Goal: Find specific page/section: Find specific page/section

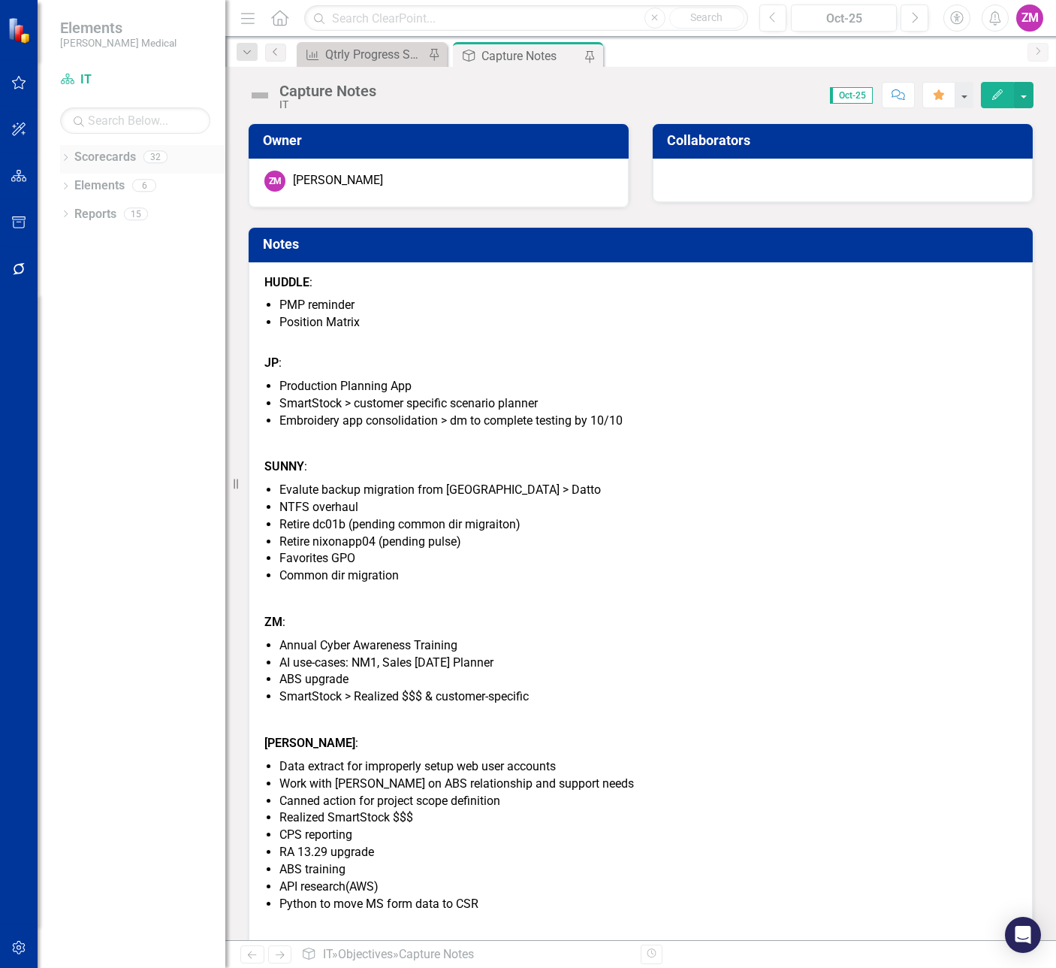
click at [76, 160] on link "Scorecards" at bounding box center [105, 157] width 62 height 17
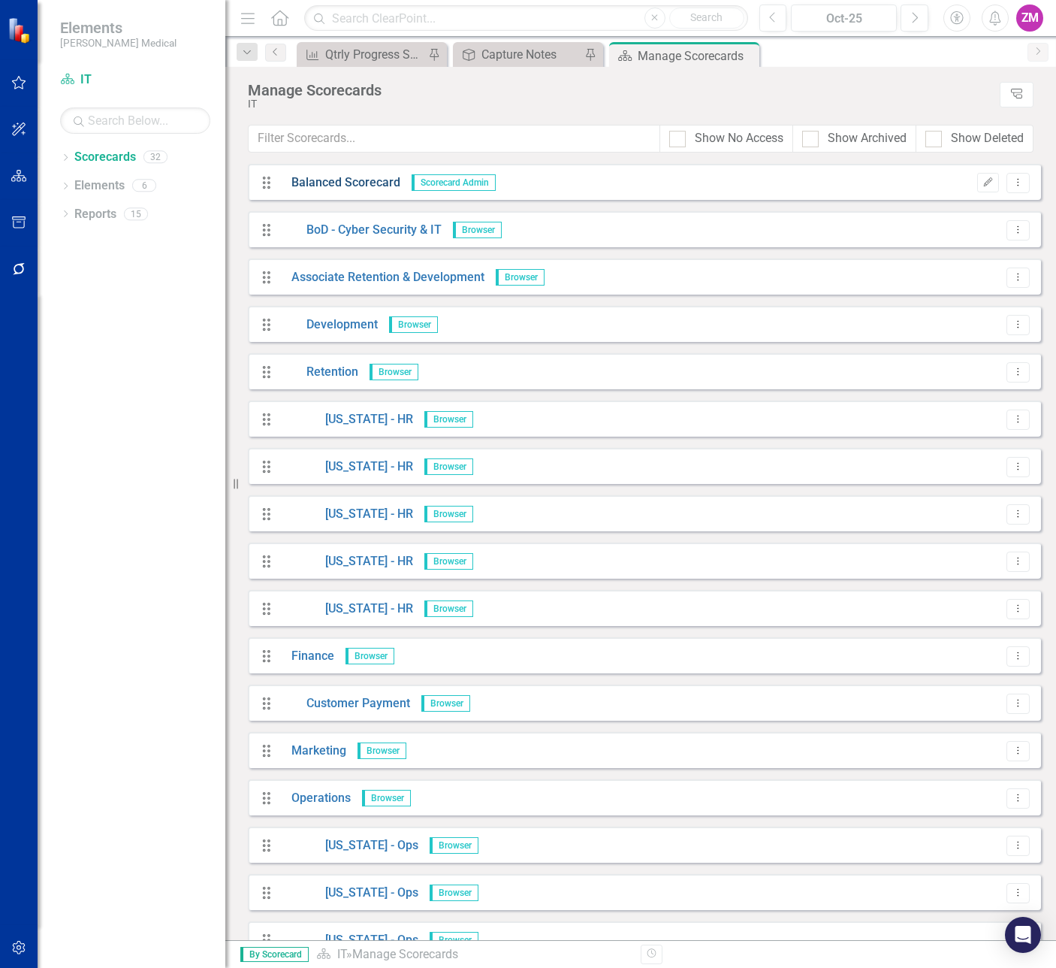
click at [337, 182] on link "Balanced Scorecard" at bounding box center [340, 182] width 120 height 17
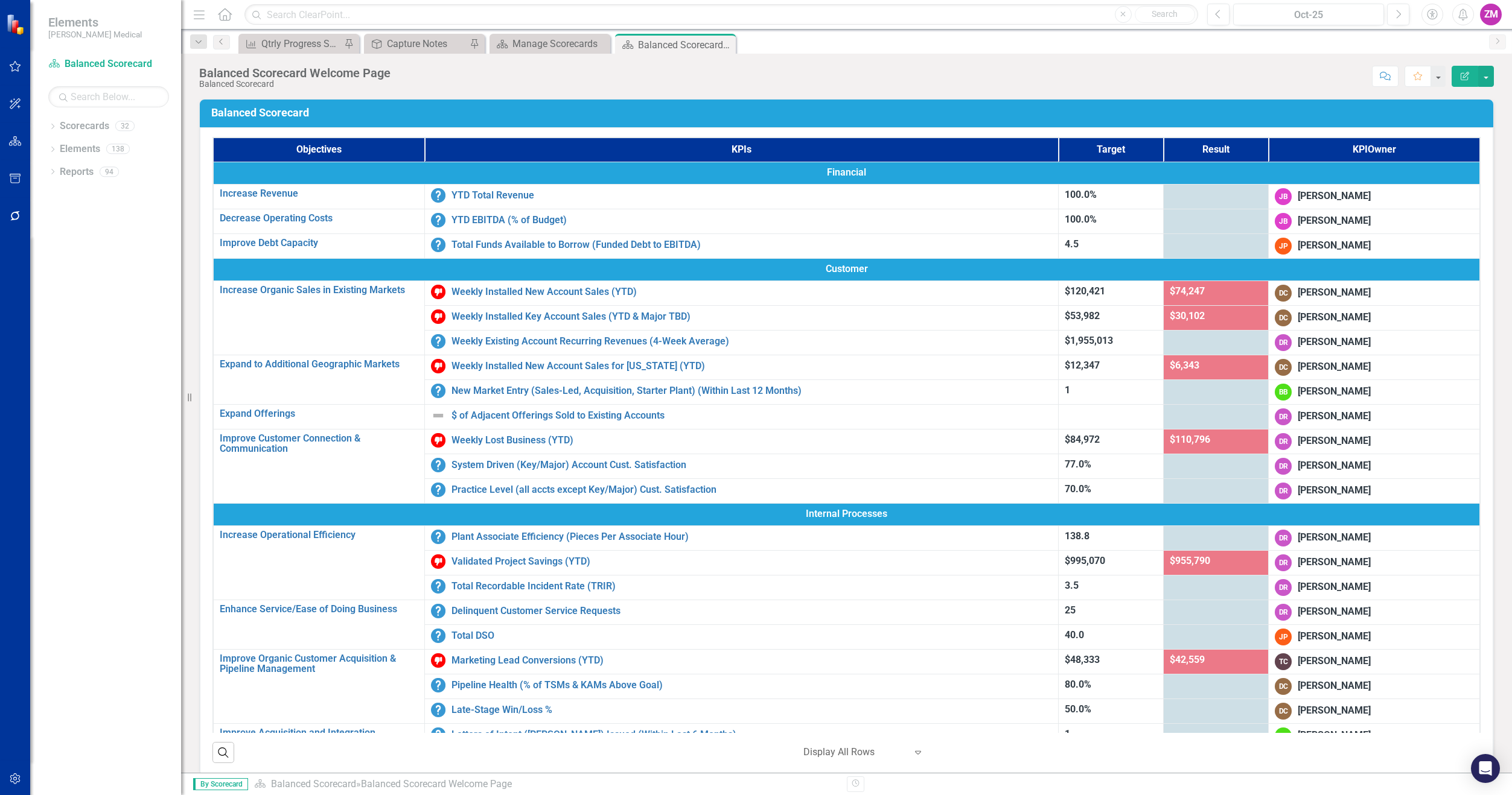
drag, startPoint x: 220, startPoint y: 110, endPoint x: 326, endPoint y: 118, distance: 106.3
click at [326, 118] on h3 "Balanced Scorecard" at bounding box center [848, 112] width 1275 height 12
click at [848, 14] on icon "Previous" at bounding box center [1218, 14] width 6 height 11
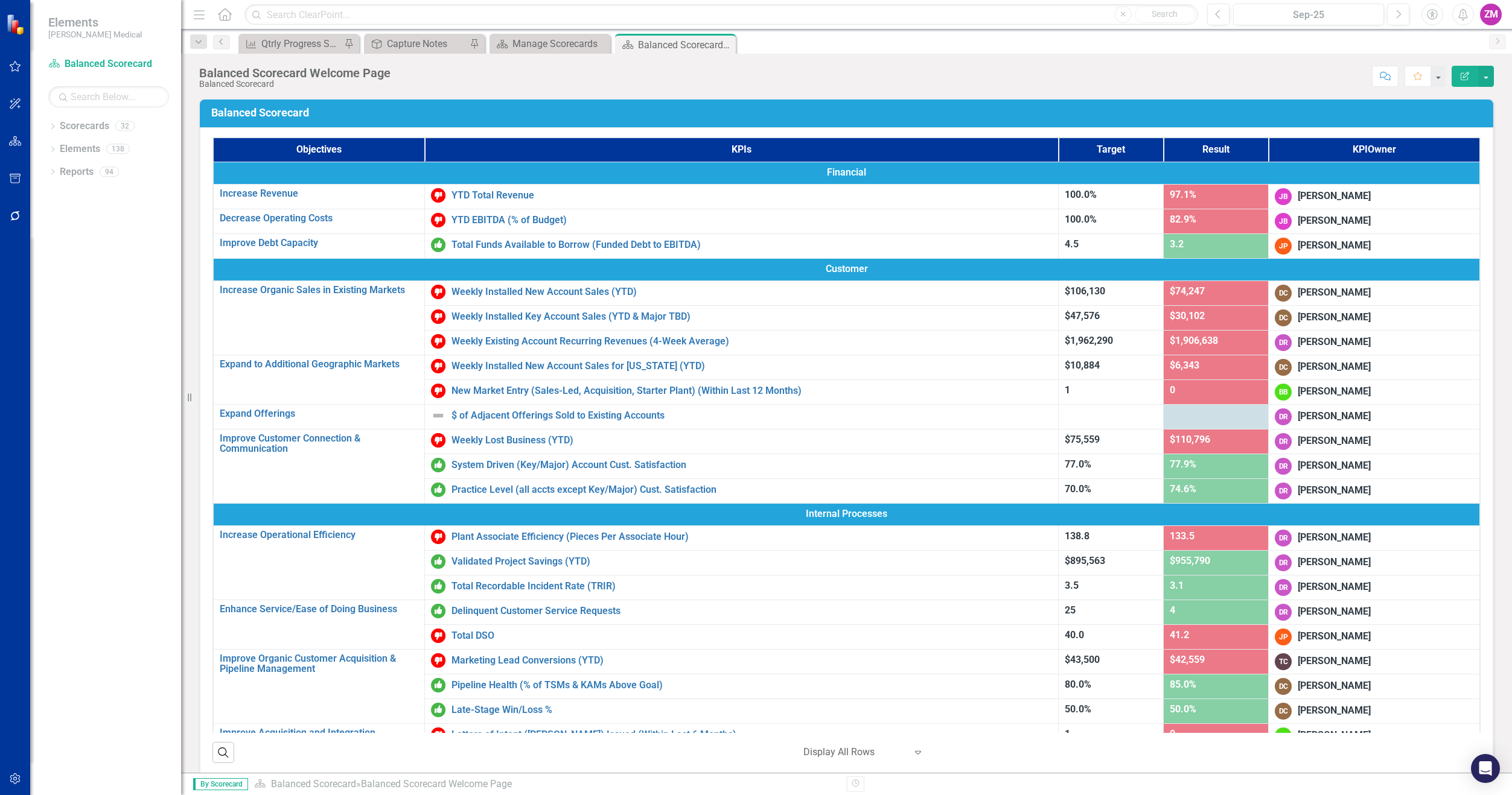
click at [848, 339] on div "$1,906,638" at bounding box center [1216, 340] width 92 height 14
click at [848, 336] on div "[PERSON_NAME]" at bounding box center [1334, 342] width 73 height 14
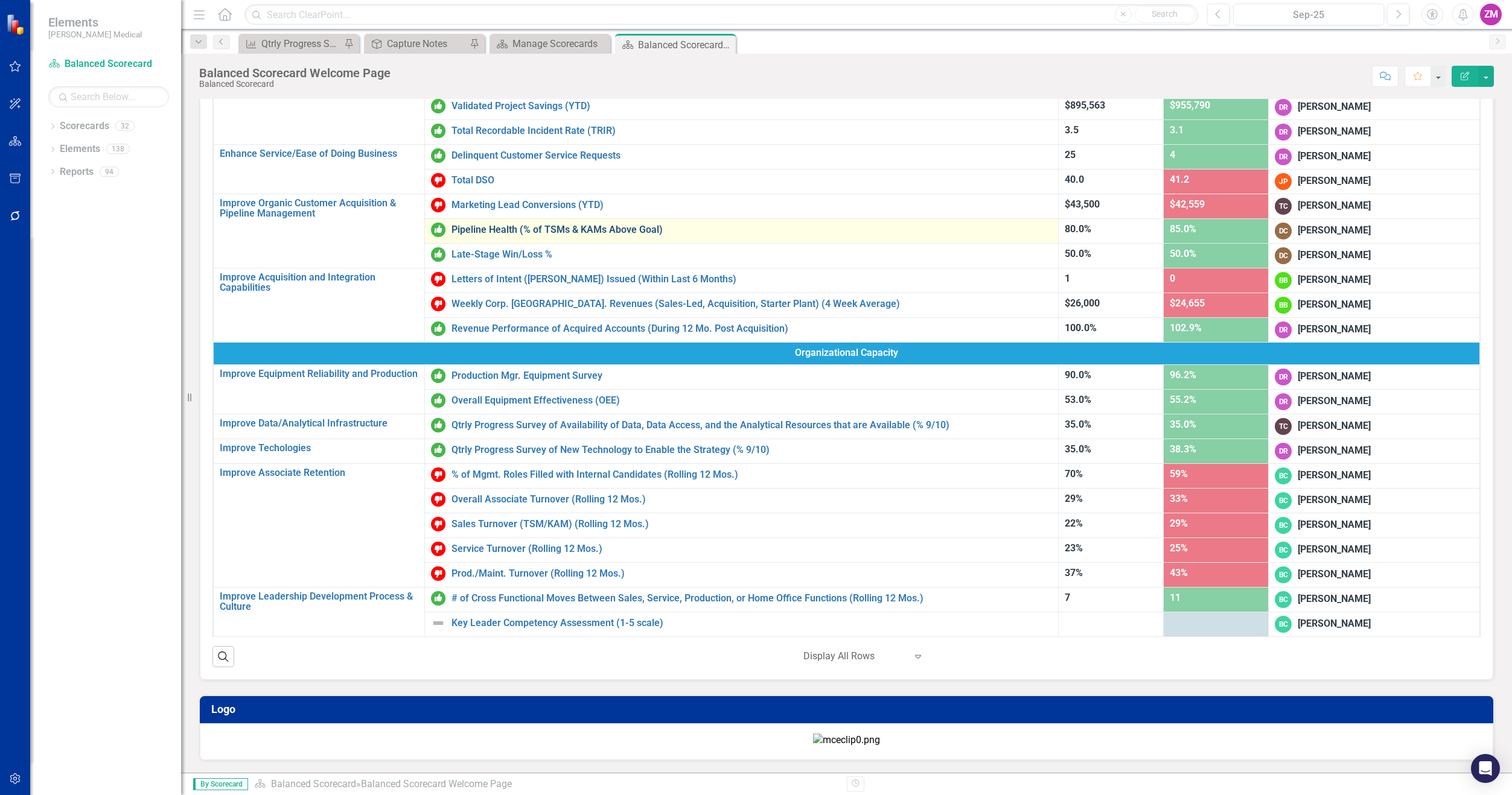
scroll to position [120, 0]
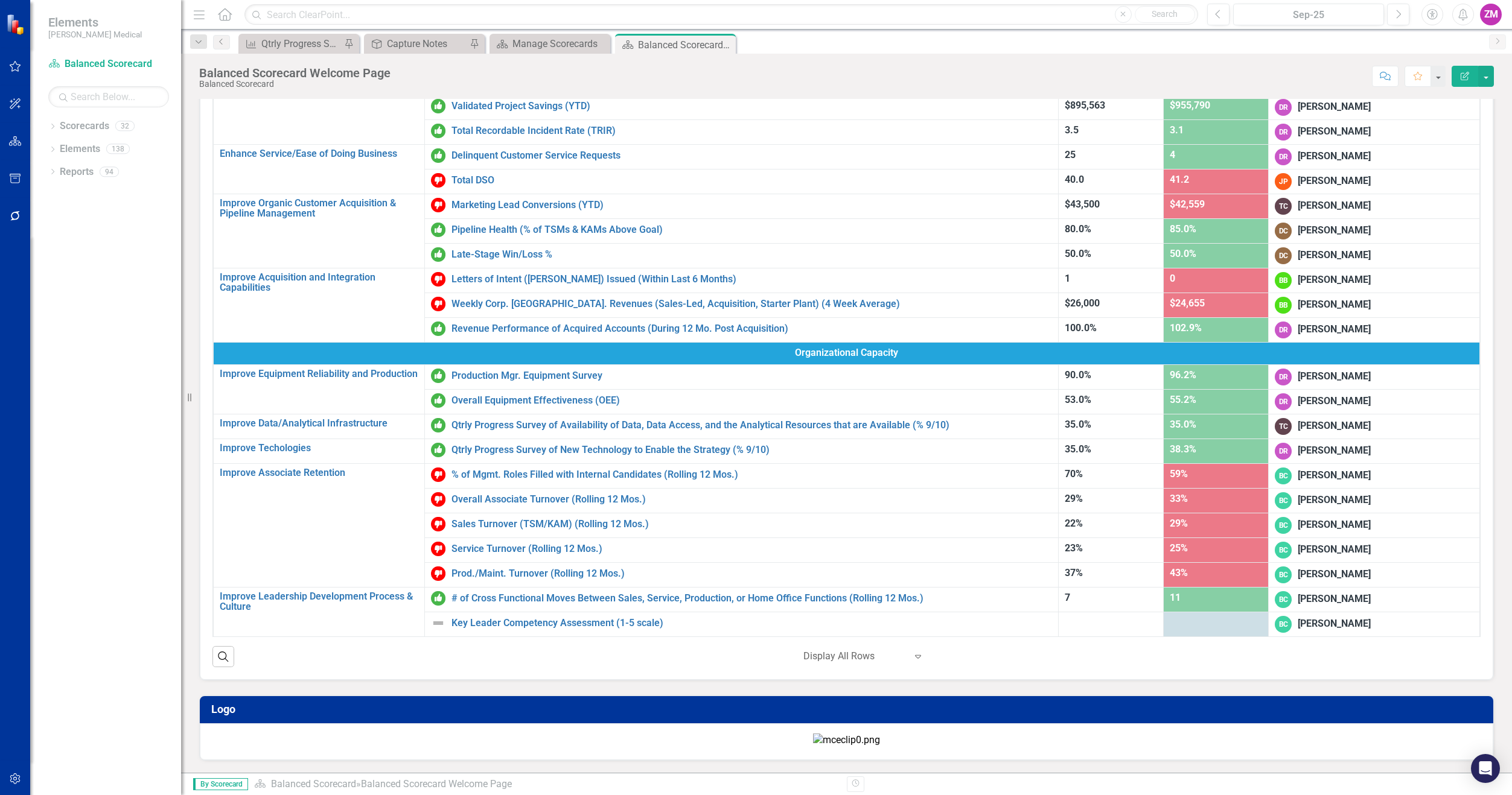
click at [341, 73] on div "Balanced Scorecard Welcome Page" at bounding box center [295, 73] width 191 height 14
click at [439, 52] on div "Objective Capture Notes Pin" at bounding box center [424, 43] width 121 height 20
click at [441, 45] on div "Capture Notes" at bounding box center [427, 43] width 80 height 15
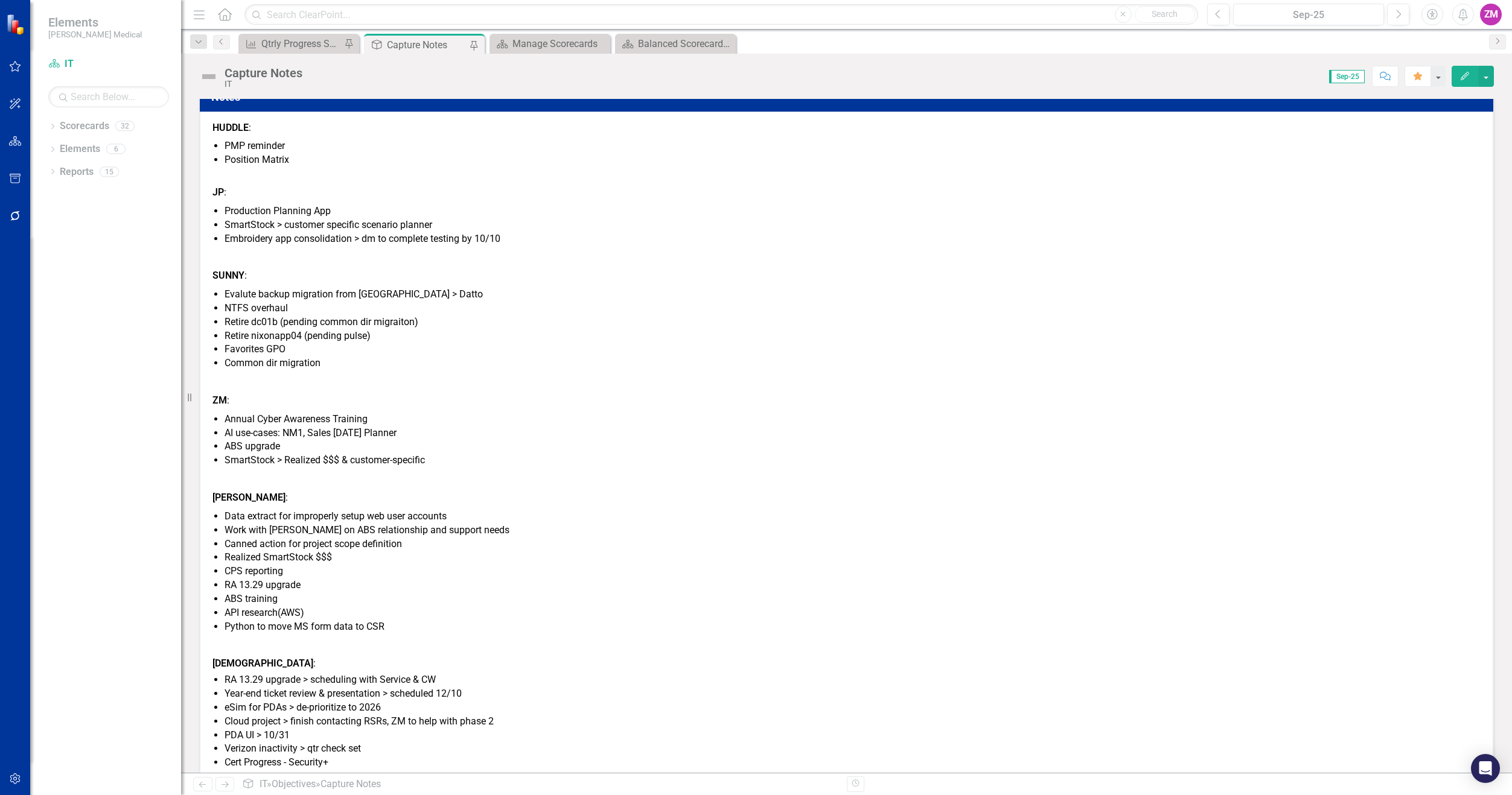
scroll to position [124, 0]
